Goal: Task Accomplishment & Management: Use online tool/utility

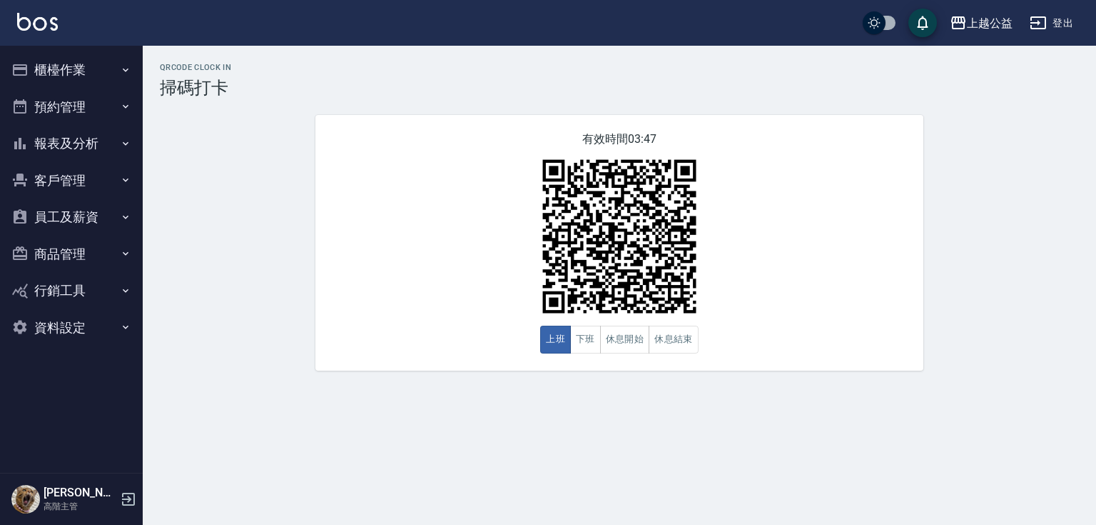
click at [2, 524] on html "上越公益 登出 櫃檯作業 打帳單 帳單列表 掛單列表 座位開單 營業儀表板 現金收支登錄 高階收支登錄 材料自購登錄 每日結帳 排班表 現場電腦打卡 掃碼打卡…" at bounding box center [548, 262] width 1096 height 525
